Goal: Task Accomplishment & Management: Manage account settings

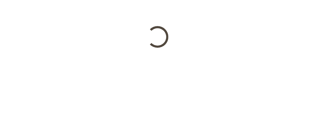
click at [148, 48] on html at bounding box center [157, 24] width 315 height 48
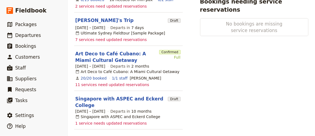
scroll to position [159, 0]
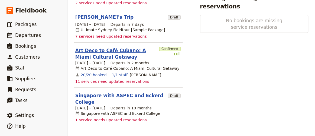
click at [117, 50] on link "Art Deco to Café Cubano: A Miami Cultural Getaway" at bounding box center [116, 53] width 82 height 13
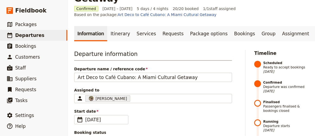
scroll to position [27, 0]
click at [115, 26] on link "Itinerary" at bounding box center [120, 33] width 26 height 15
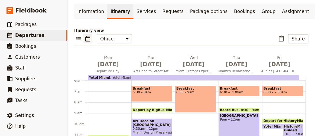
scroll to position [27, 0]
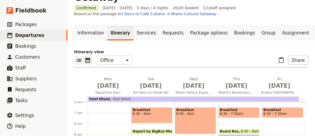
click at [76, 57] on icon "List view" at bounding box center [78, 60] width 6 height 6
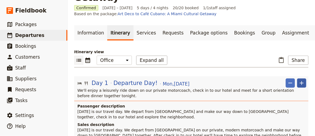
click at [298, 80] on icon "Add" at bounding box center [301, 83] width 6 height 6
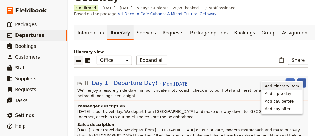
click at [283, 85] on span "Add itinerary item" at bounding box center [282, 85] width 34 height 5
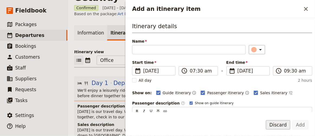
click at [275, 128] on button "Discard" at bounding box center [278, 124] width 24 height 9
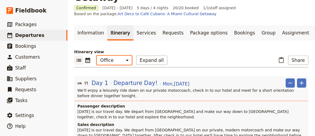
click at [117, 55] on select "Office Guide Passenger Sales" at bounding box center [114, 59] width 35 height 9
click at [97, 55] on select "Office Guide Passenger Sales" at bounding box center [114, 59] width 35 height 9
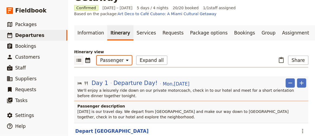
click at [122, 55] on select "Office Guide Passenger Sales" at bounding box center [114, 59] width 35 height 9
select select "STAFF"
click at [97, 55] on select "Office Guide Passenger Sales" at bounding box center [114, 59] width 35 height 9
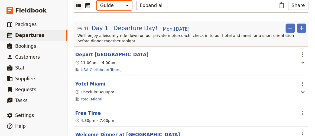
scroll to position [70, 0]
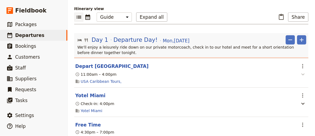
click at [299, 71] on icon "button" at bounding box center [302, 74] width 6 height 6
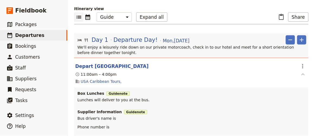
click at [301, 73] on icon "button" at bounding box center [302, 74] width 3 height 2
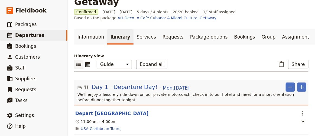
scroll to position [18, 0]
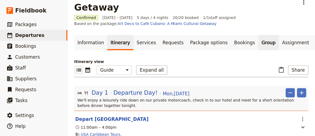
click at [258, 38] on link "Group" at bounding box center [268, 42] width 21 height 15
select select "Name"
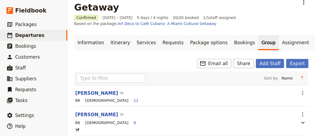
click at [258, 38] on link "Group" at bounding box center [268, 42] width 21 height 15
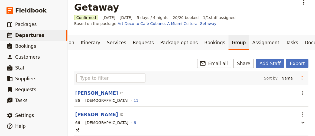
scroll to position [0, 31]
click at [300, 35] on link "Documents" at bounding box center [316, 42] width 33 height 15
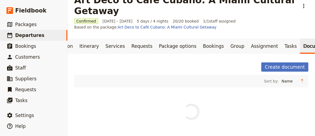
scroll to position [18, 0]
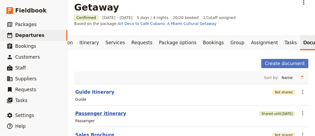
click at [88, 110] on button "Passenger itinerary" at bounding box center [100, 113] width 51 height 6
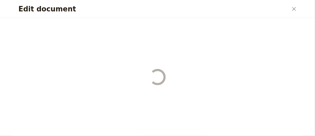
select select "PASSENGER"
select select "RUN_SHEET"
select select "DEFAULT"
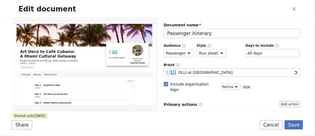
scroll to position [0, 0]
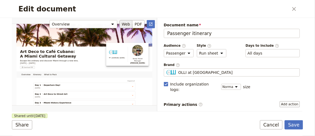
click at [126, 25] on button "Web" at bounding box center [125, 24] width 13 height 8
click at [151, 25] on icon "Open full preview" at bounding box center [151, 24] width 4 height 4
click at [137, 24] on button "PDF" at bounding box center [138, 24] width 12 height 8
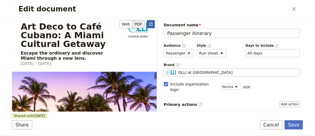
click at [151, 22] on icon "Open full preview" at bounding box center [151, 24] width 4 height 4
click at [150, 21] on button "​" at bounding box center [151, 24] width 8 height 8
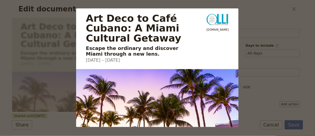
click at [211, 95] on img "Close preview" at bounding box center [157, 110] width 162 height 82
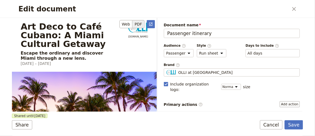
click at [137, 23] on button "PDF" at bounding box center [138, 24] width 12 height 8
click at [152, 24] on icon "Open full preview" at bounding box center [151, 24] width 4 height 4
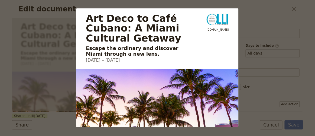
drag, startPoint x: 300, startPoint y: 51, endPoint x: 283, endPoint y: 55, distance: 17.0
click at [291, 54] on div "Art Deco to Café Cubano: A Miami Cultural Getaway Escape the ordinary and disco…" at bounding box center [157, 68] width 315 height 136
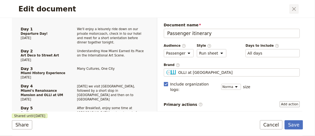
click at [293, 9] on icon "Close dialog" at bounding box center [294, 9] width 6 height 6
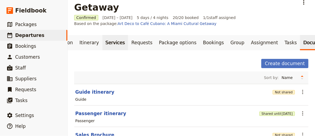
click at [105, 35] on link "Services" at bounding box center [115, 42] width 26 height 15
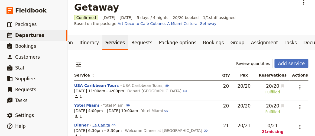
click at [100, 123] on link "La Canita" at bounding box center [104, 125] width 24 height 4
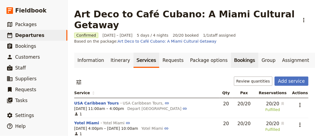
click at [231, 52] on link "Bookings" at bounding box center [244, 59] width 27 height 15
select select "PAX"
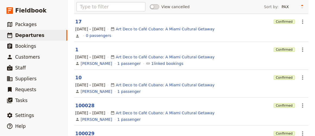
scroll to position [89, 0]
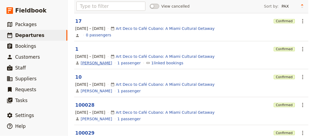
click at [91, 60] on link "[PERSON_NAME]" at bounding box center [96, 62] width 31 height 5
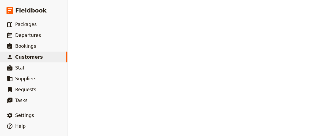
select select "[DEMOGRAPHIC_DATA]"
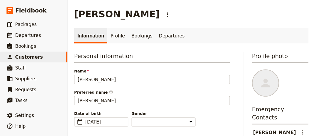
click at [194, 112] on div "Date of birth ​ [DEMOGRAPHIC_DATA] [DEMOGRAPHIC_DATA] ​ [DEMOGRAPHIC_DATA] Gend…" at bounding box center [152, 118] width 156 height 16
click at [118, 37] on link "Profile" at bounding box center [117, 35] width 21 height 15
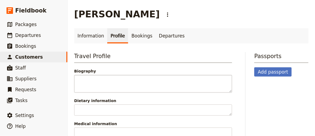
scroll to position [10, 0]
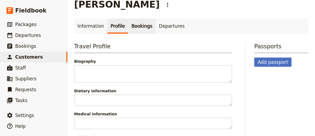
click at [138, 29] on link "Bookings" at bounding box center [141, 25] width 27 height 15
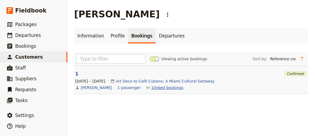
click at [156, 87] on link "1 linked bookings" at bounding box center [167, 87] width 32 height 5
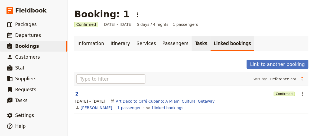
click at [192, 47] on link "Tasks" at bounding box center [201, 43] width 19 height 15
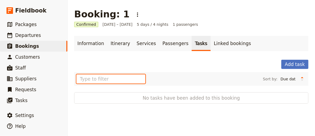
click at [113, 77] on input "text" at bounding box center [110, 78] width 69 height 9
click at [40, 49] on link "​ Bookings" at bounding box center [33, 46] width 67 height 11
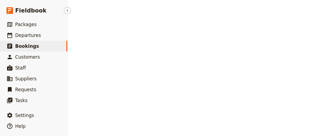
select select "PAX"
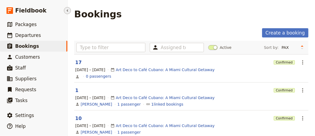
click at [69, 10] on icon "Hide menu" at bounding box center [67, 10] width 4 height 4
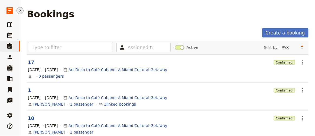
click at [21, 12] on icon "Hide menu" at bounding box center [20, 10] width 4 height 4
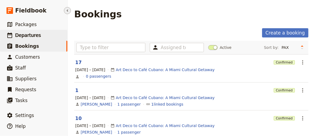
click at [21, 35] on span "Departures" at bounding box center [28, 34] width 26 height 5
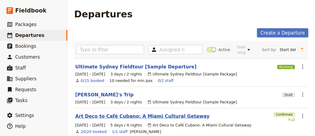
click at [99, 116] on link "Art Deco to Café Cubano: A Miami Cultural Getaway" at bounding box center [142, 116] width 134 height 6
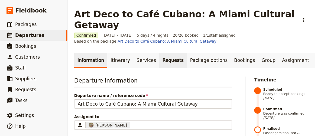
click at [159, 52] on link "Requests" at bounding box center [173, 59] width 28 height 15
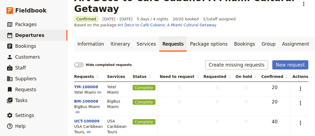
scroll to position [17, 0]
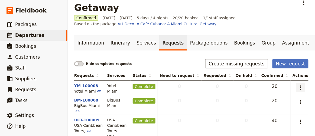
click at [300, 84] on icon "Actions" at bounding box center [300, 87] width 6 height 6
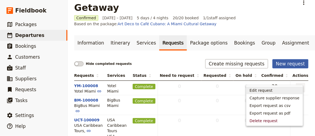
click at [286, 59] on button "New request" at bounding box center [290, 63] width 36 height 9
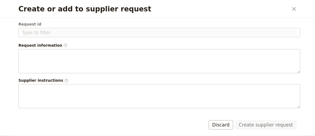
scroll to position [0, 0]
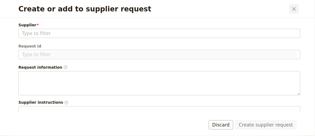
click at [295, 10] on icon "Close dialog" at bounding box center [294, 9] width 4 height 4
